Goal: Register for event/course

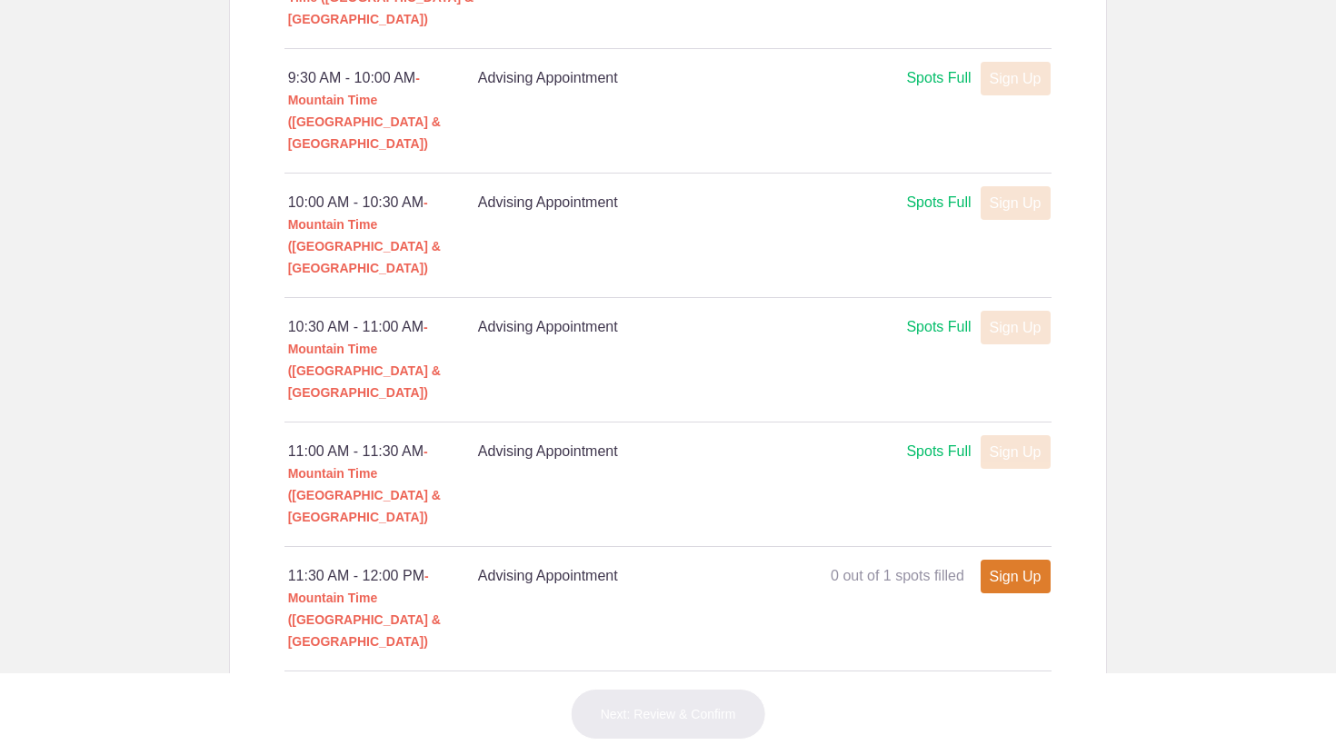
scroll to position [1342, 0]
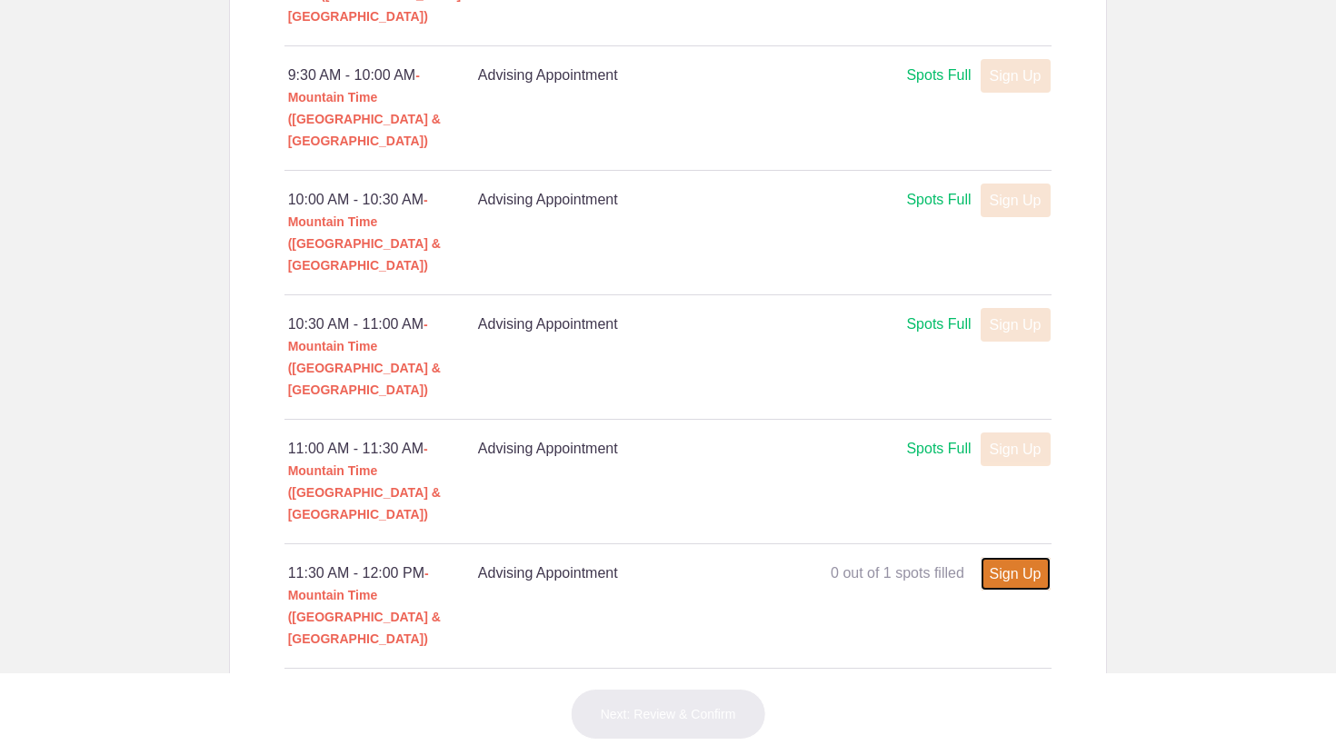
click at [1015, 557] on link "Sign Up" at bounding box center [1015, 574] width 70 height 34
type input "1"
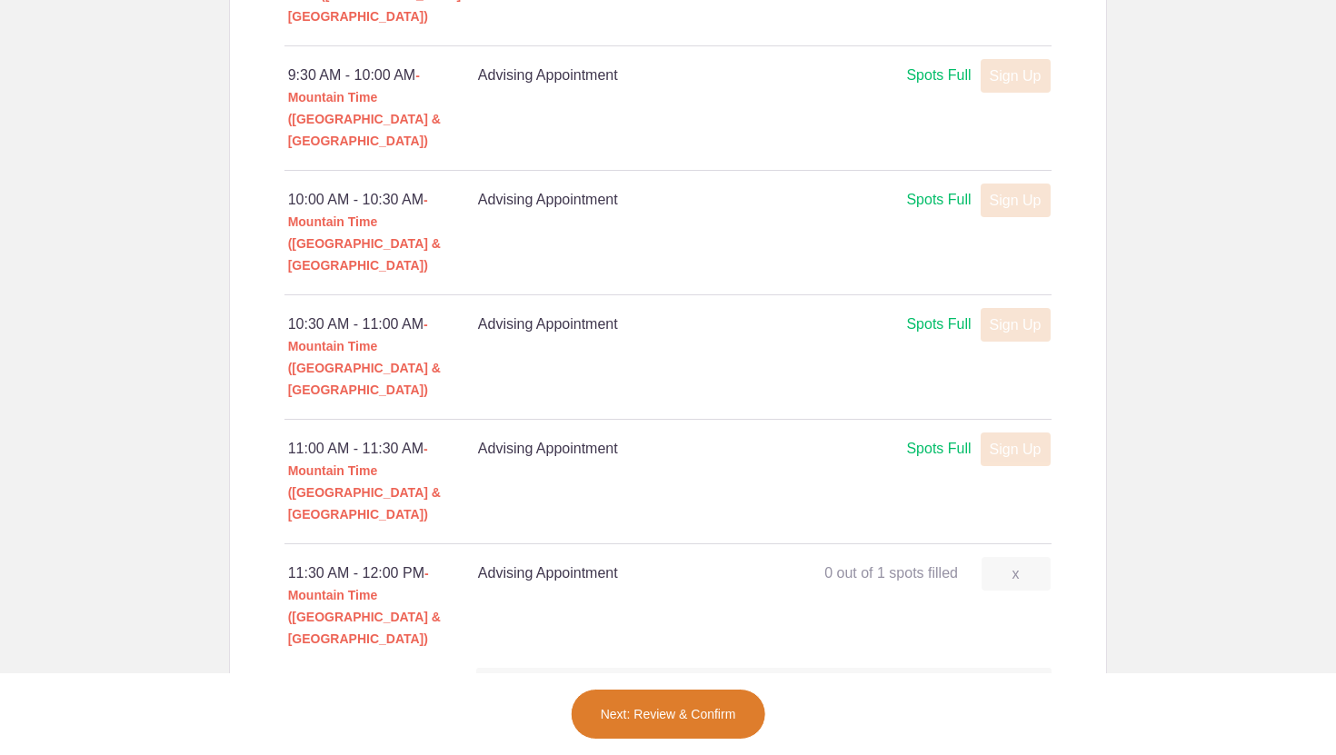
click at [666, 708] on button "Next: Review & Confirm" at bounding box center [668, 714] width 195 height 51
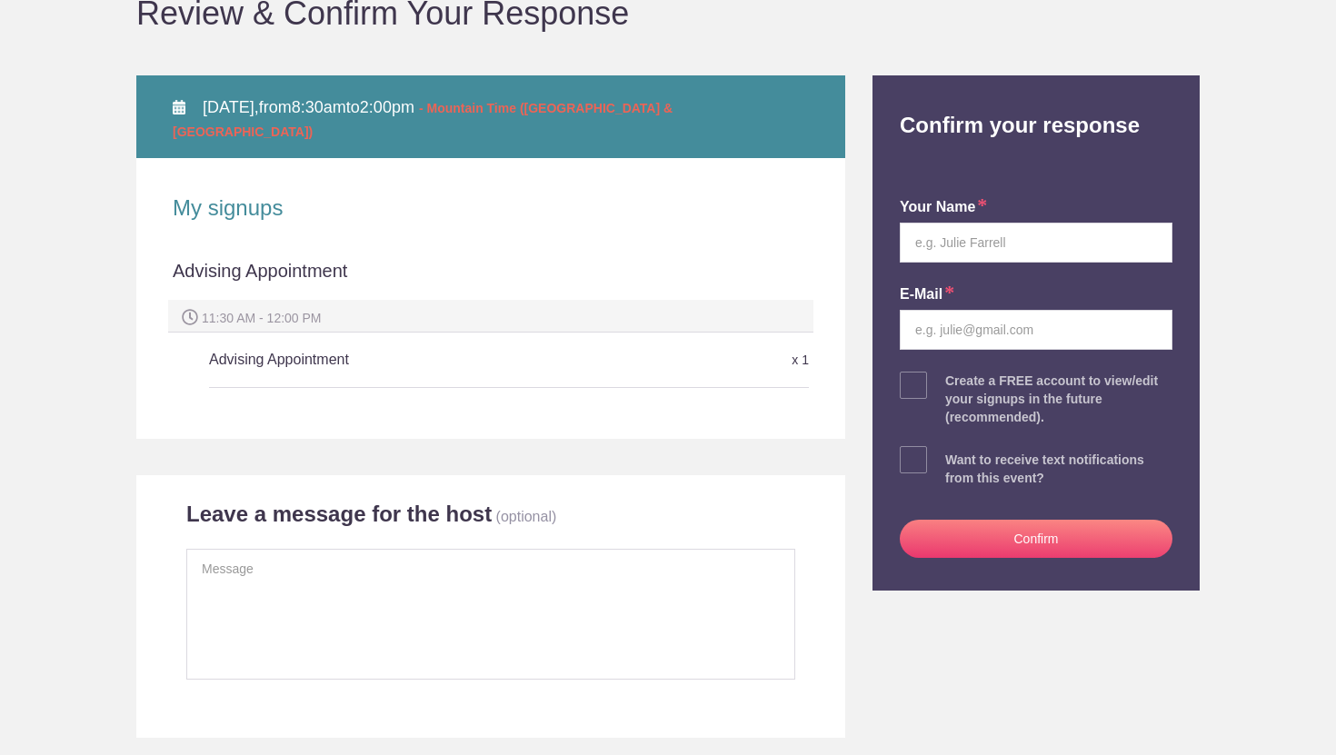
scroll to position [191, 0]
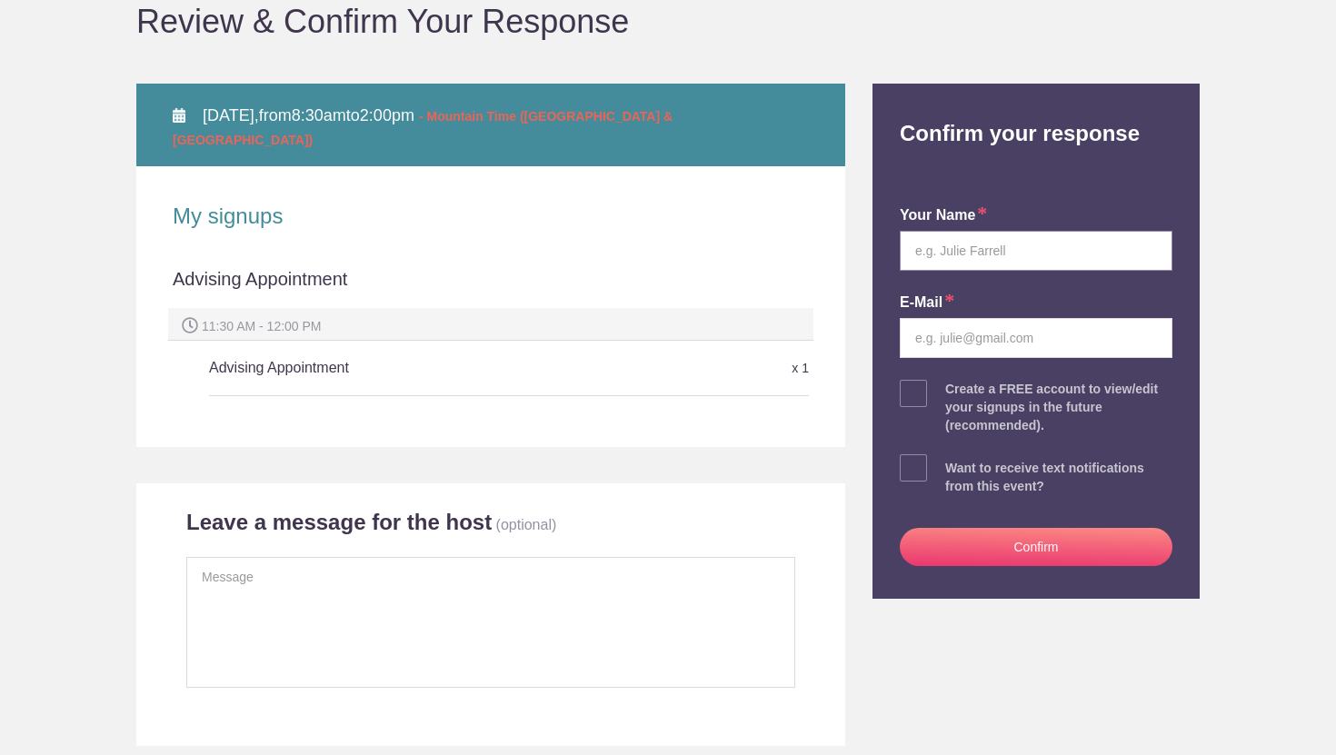
click at [982, 253] on input "text" at bounding box center [1035, 251] width 273 height 40
type input "[PERSON_NAME]"
type input "[EMAIL_ADDRESS][DOMAIN_NAME]"
click at [954, 532] on button "Confirm" at bounding box center [1035, 547] width 273 height 38
